Goal: Check status: Check status

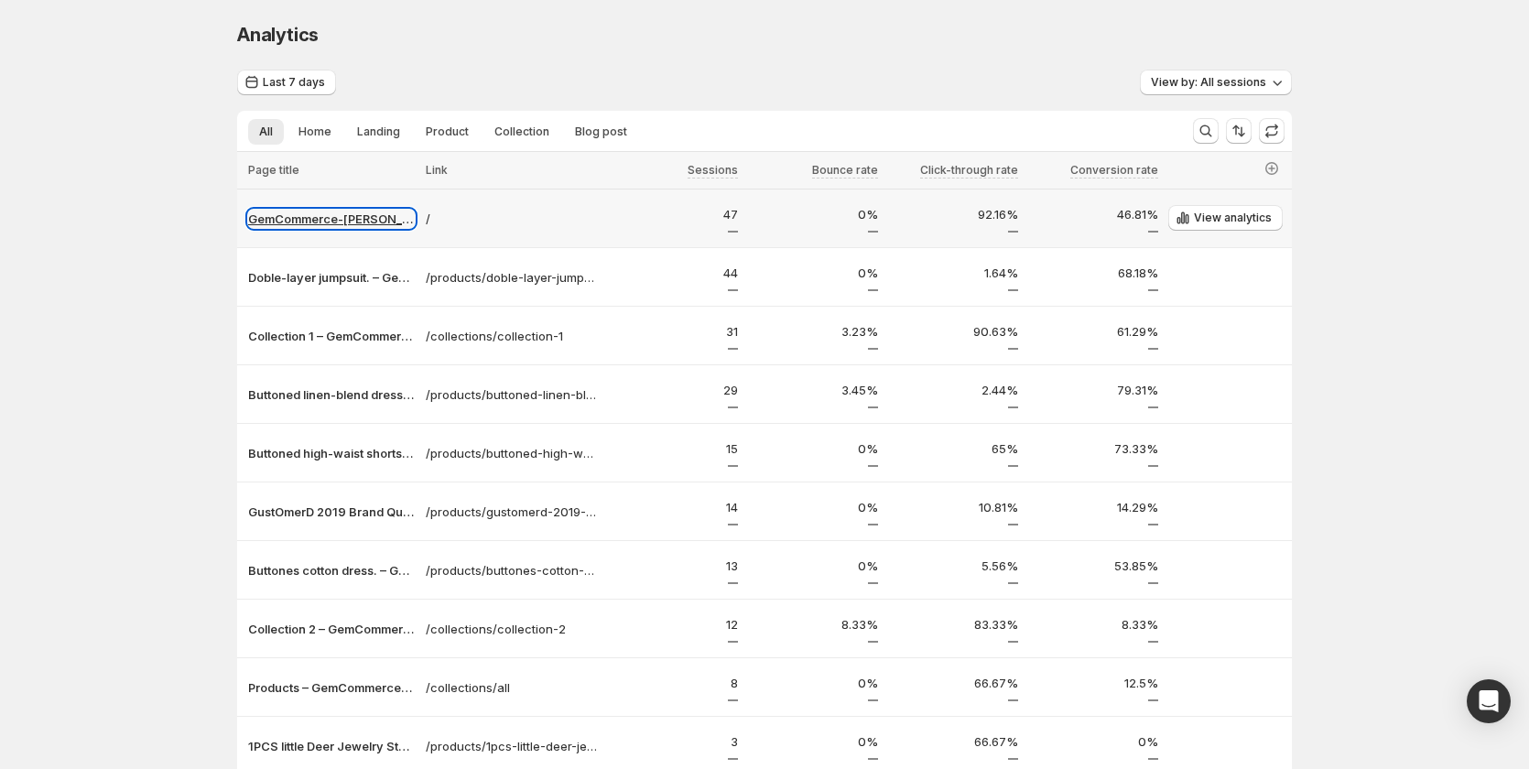
click at [370, 223] on p "GemCommerce-[PERSON_NAME]-stg" at bounding box center [331, 219] width 167 height 18
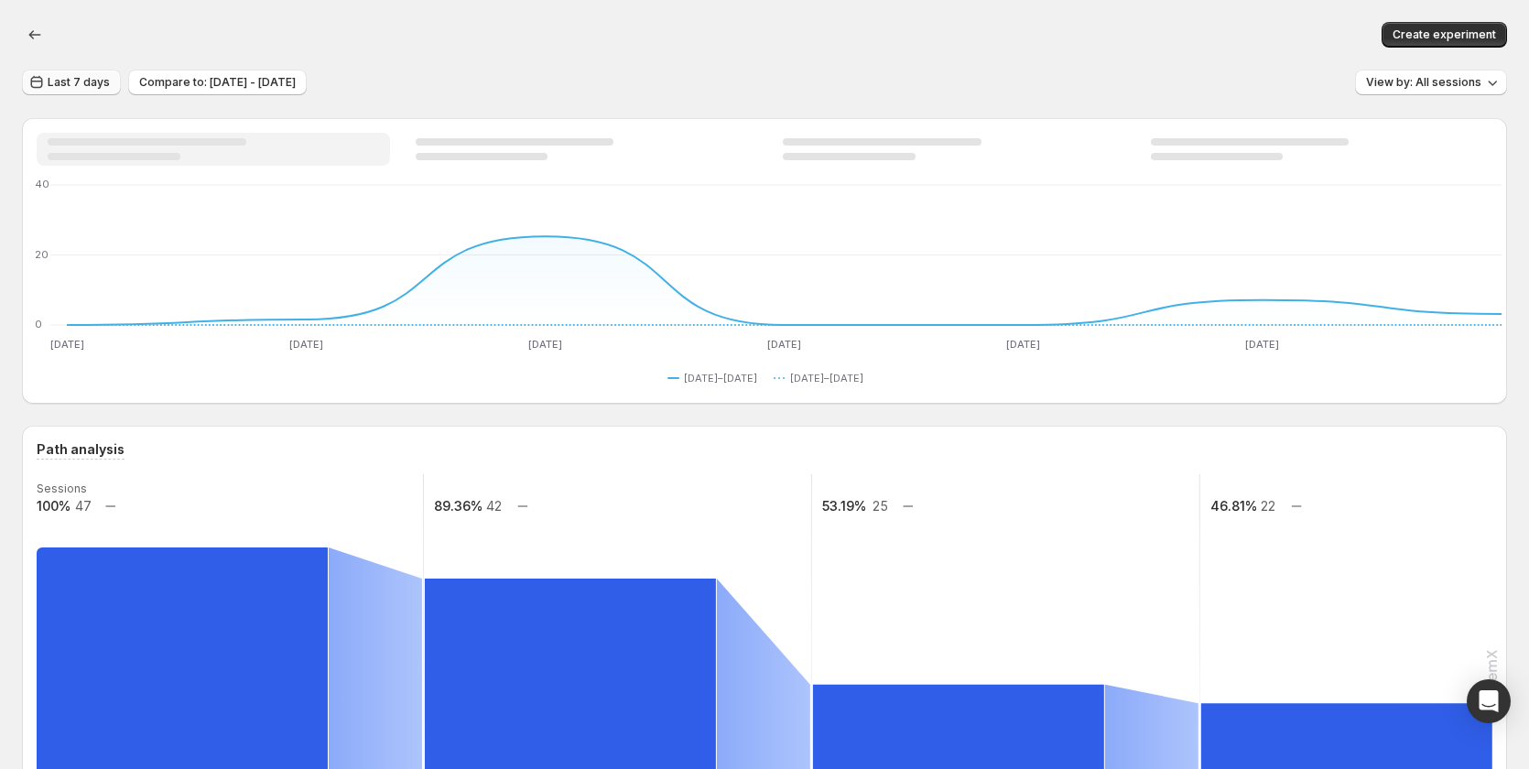
click at [85, 84] on span "Last 7 days" at bounding box center [79, 82] width 62 height 15
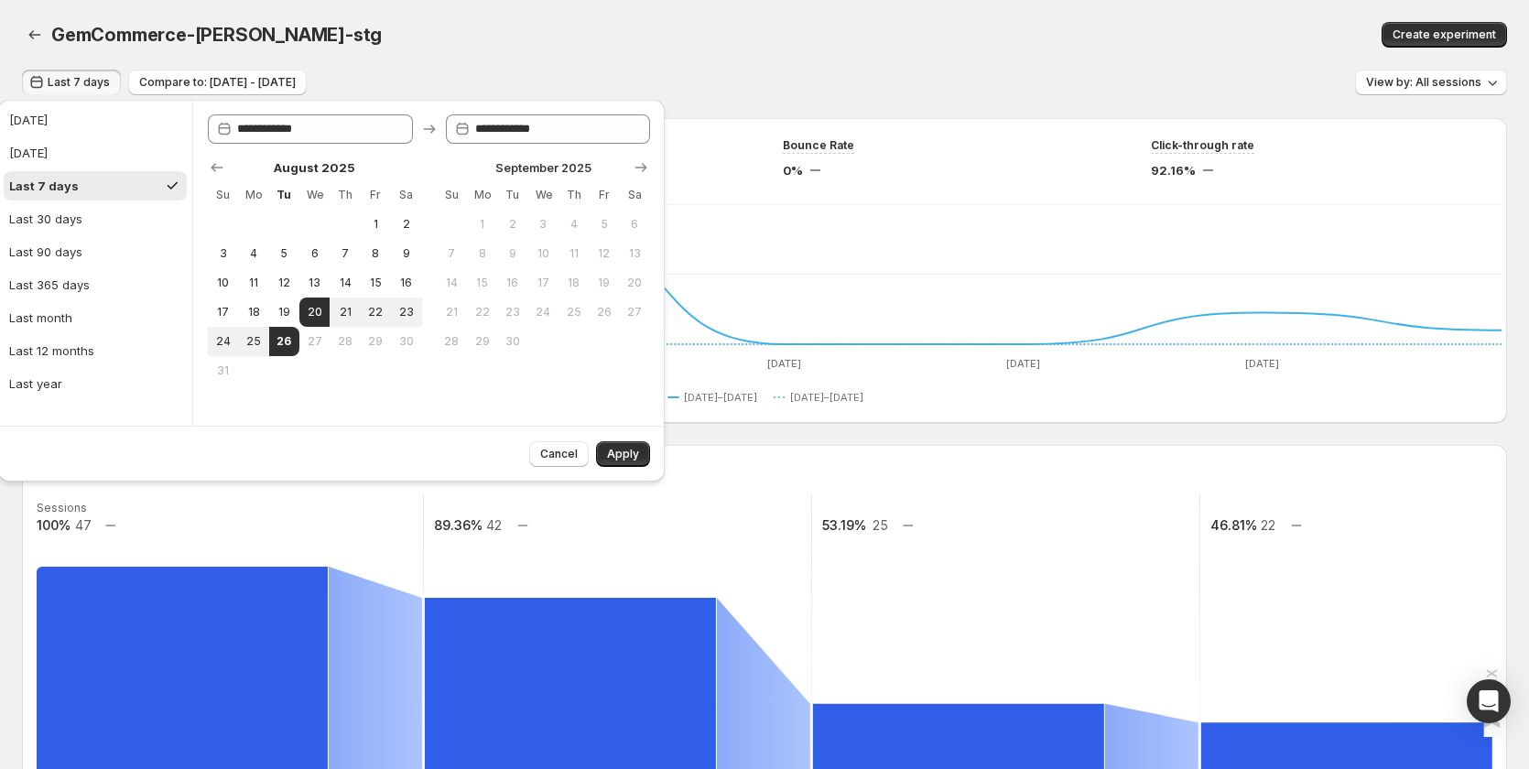
click at [476, 44] on div "GemCommerce-[PERSON_NAME]-stg" at bounding box center [462, 35] width 823 height 26
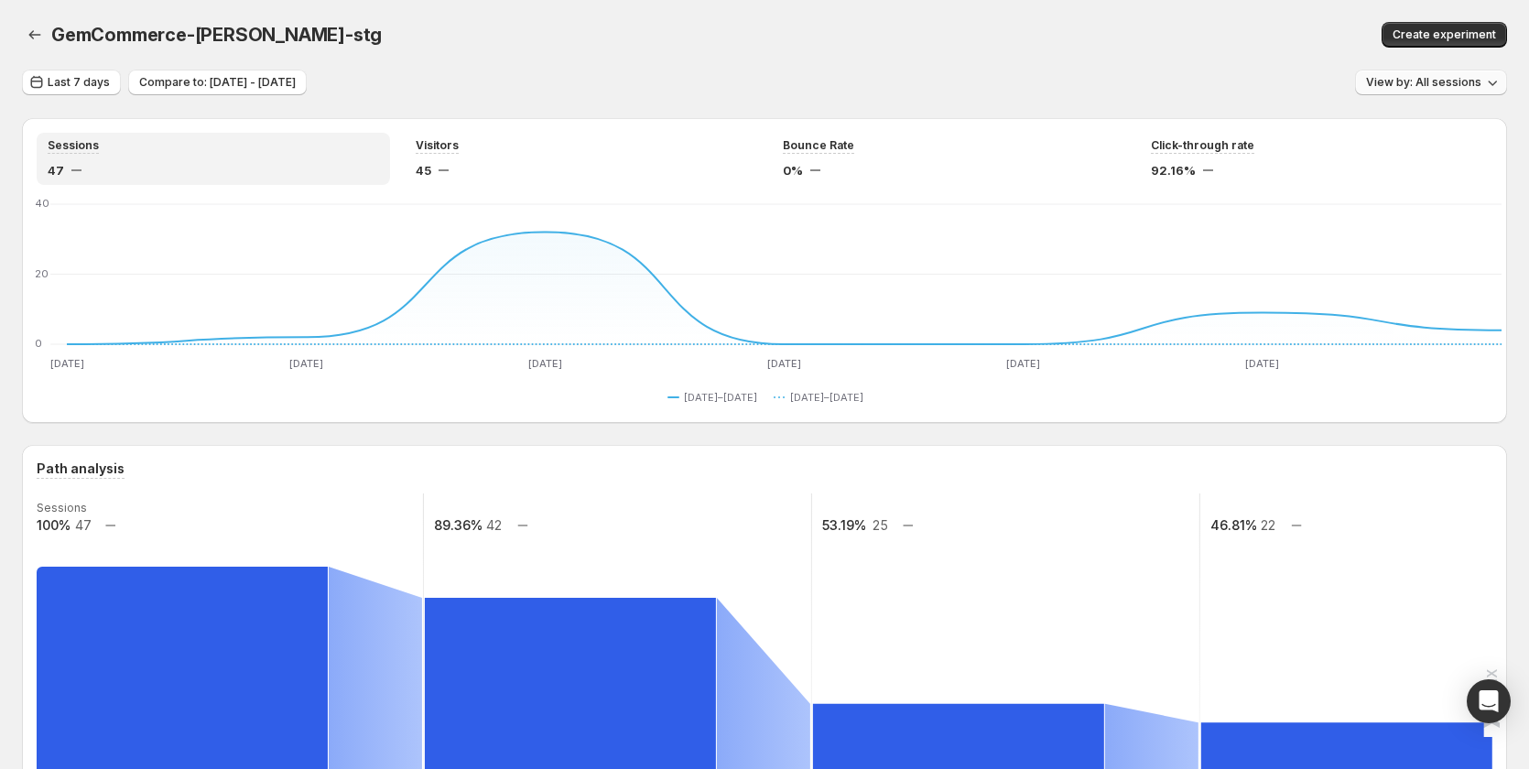
click at [1441, 73] on button "View by: All sessions" at bounding box center [1431, 83] width 152 height 26
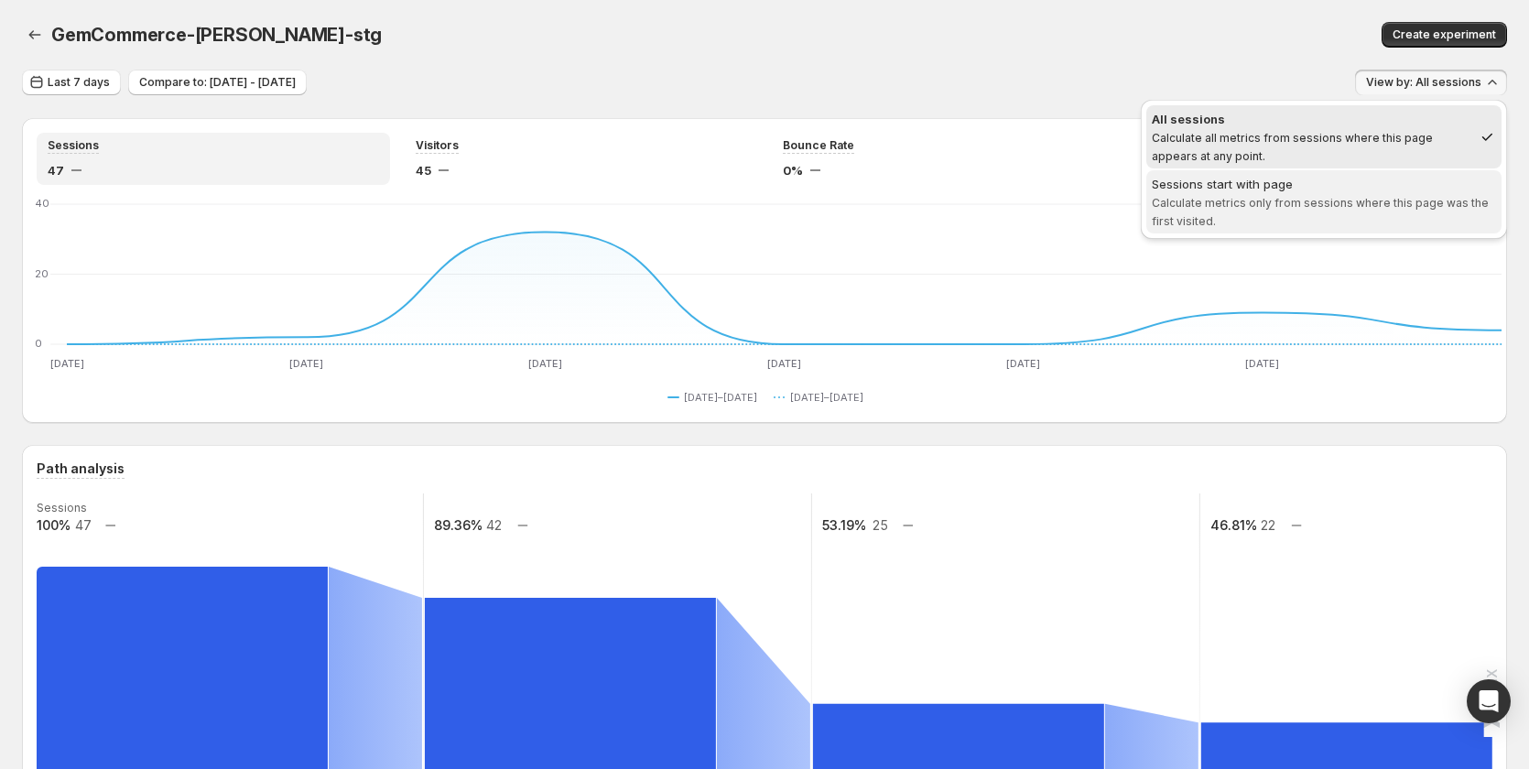
click at [1352, 200] on span "Calculate metrics only from sessions where this page was the first visited." at bounding box center [1320, 212] width 337 height 32
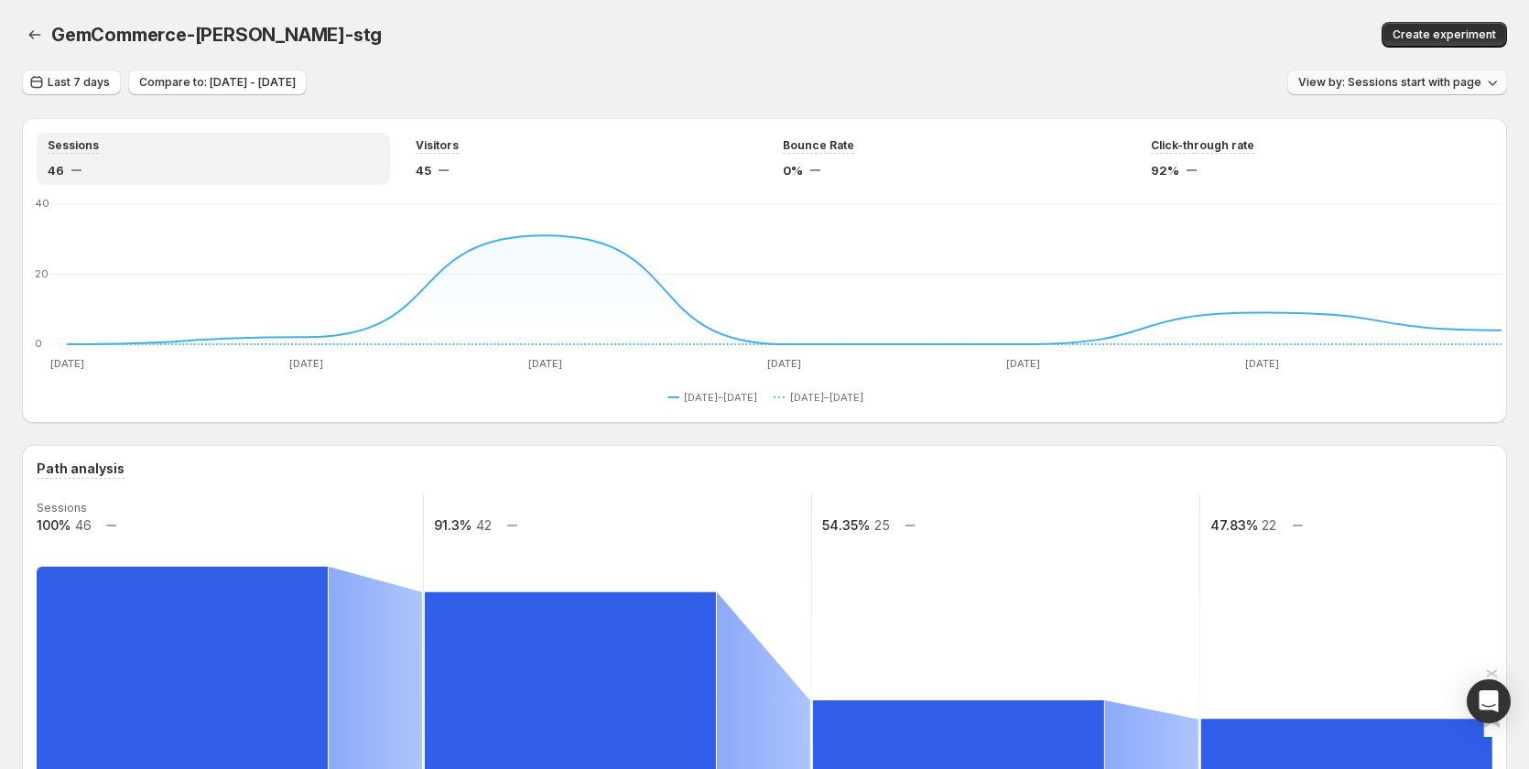
click at [1379, 72] on button "View by: Sessions start with page" at bounding box center [1398, 83] width 220 height 26
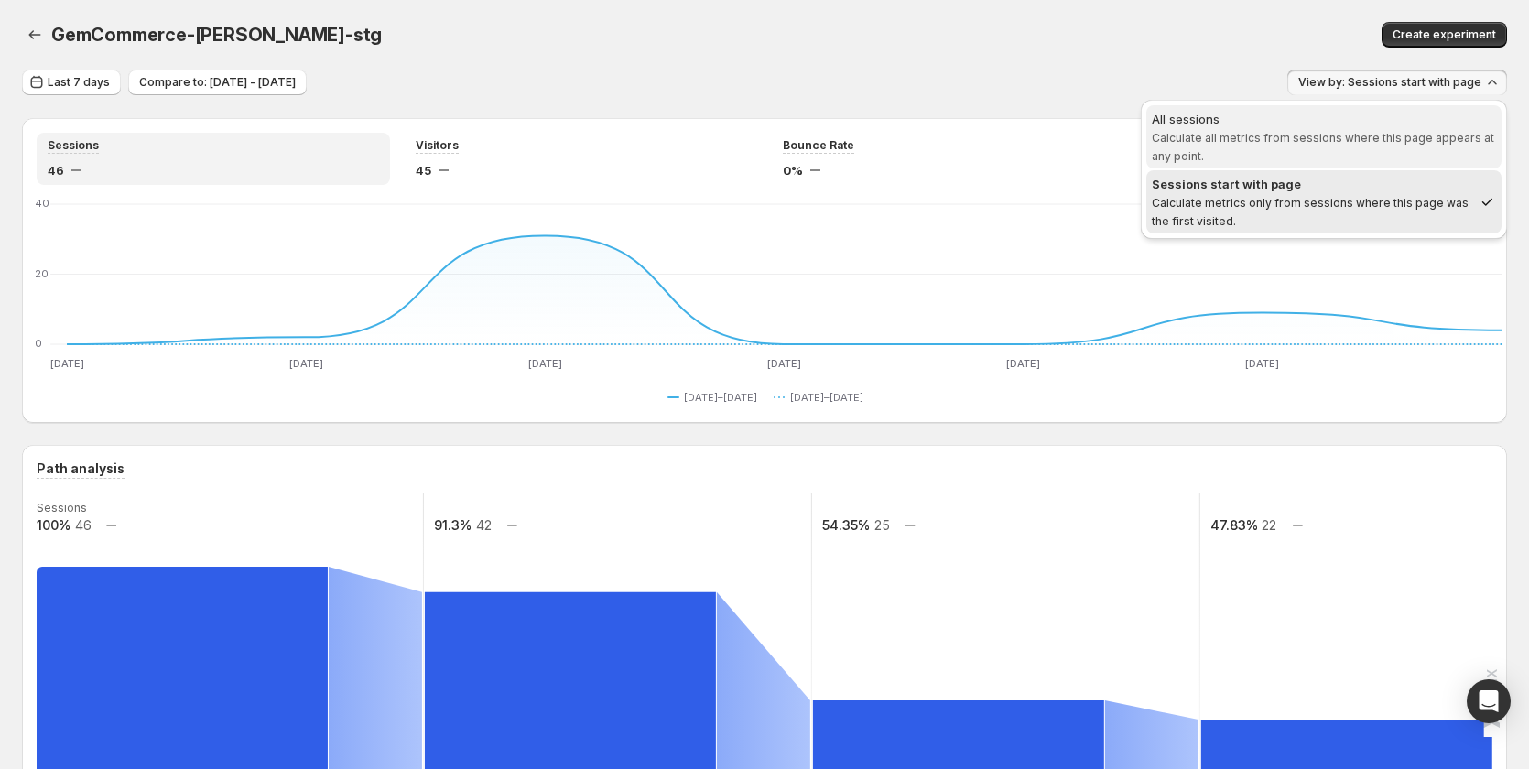
click at [1284, 137] on span "Calculate all metrics from sessions where this page appears at any point." at bounding box center [1323, 147] width 343 height 32
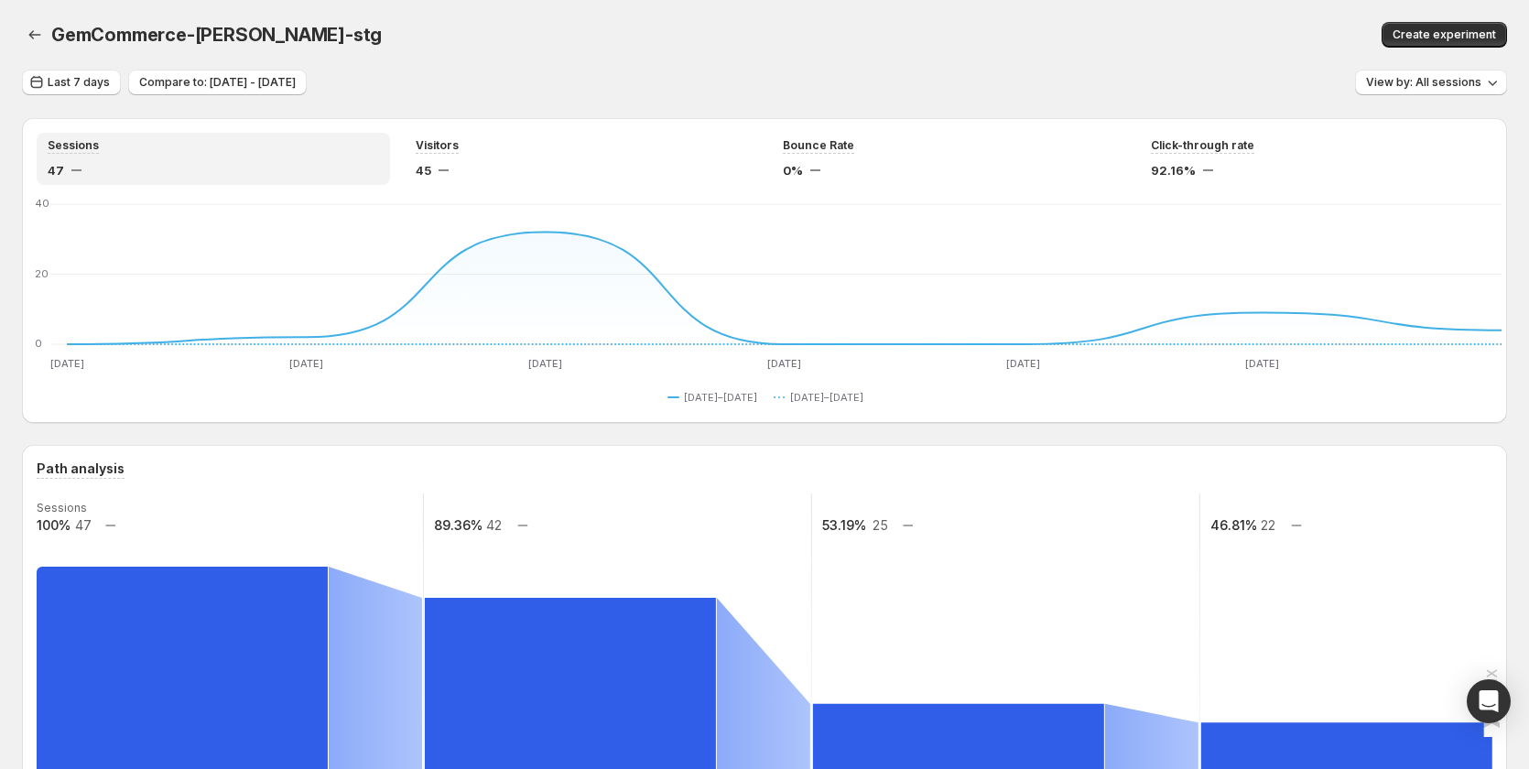
click at [836, 59] on div "GemCommerce-[PERSON_NAME]-stg. This page is ready GemCommerce-[PERSON_NAME]-stg…" at bounding box center [764, 35] width 1485 height 70
